Goal: Navigation & Orientation: Find specific page/section

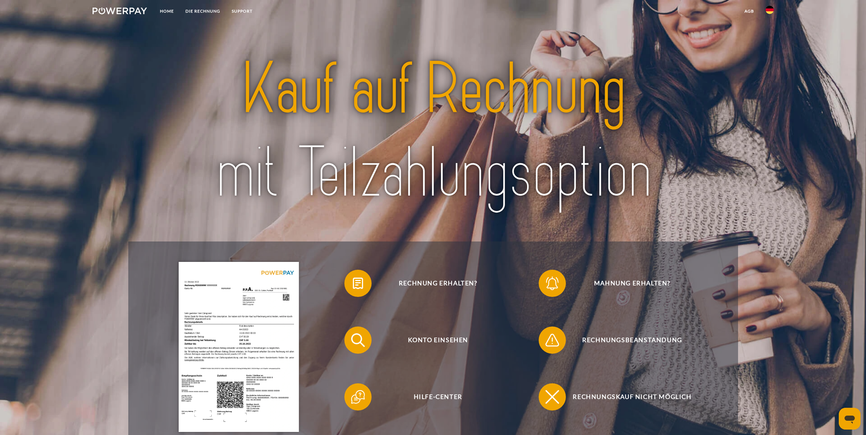
click at [762, 10] on link at bounding box center [770, 12] width 20 height 14
click at [767, 68] on img at bounding box center [769, 67] width 8 height 8
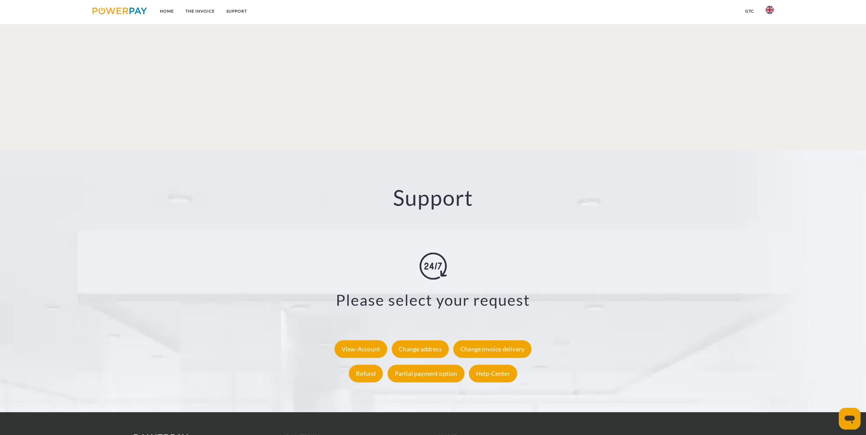
scroll to position [1154, 0]
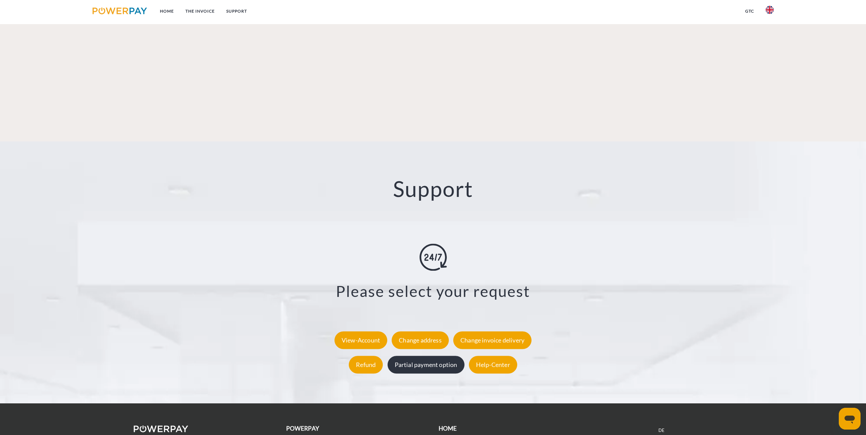
click at [434, 356] on div "Partial payment option" at bounding box center [425, 365] width 77 height 18
click at [170, 10] on link "Home" at bounding box center [167, 11] width 26 height 12
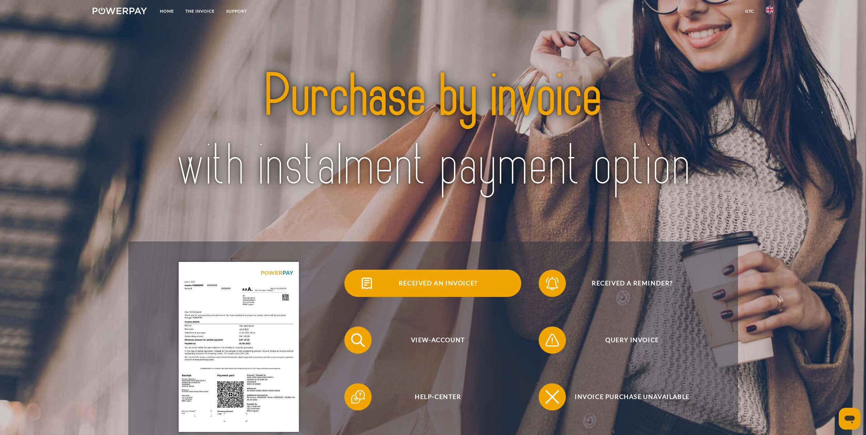
click at [438, 295] on span "Received an invoice?" at bounding box center [437, 283] width 167 height 27
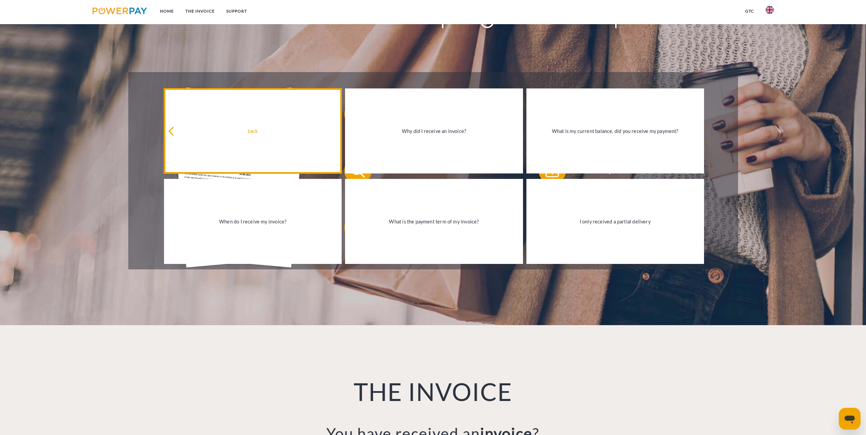
scroll to position [170, 0]
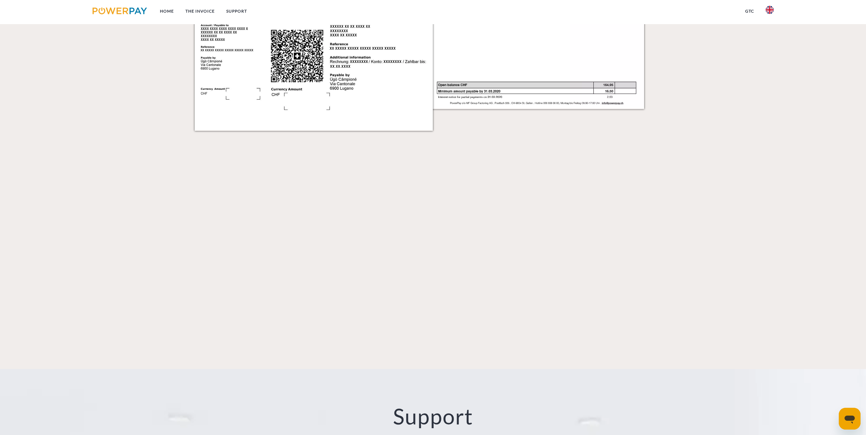
scroll to position [1154, 0]
